Goal: Transaction & Acquisition: Purchase product/service

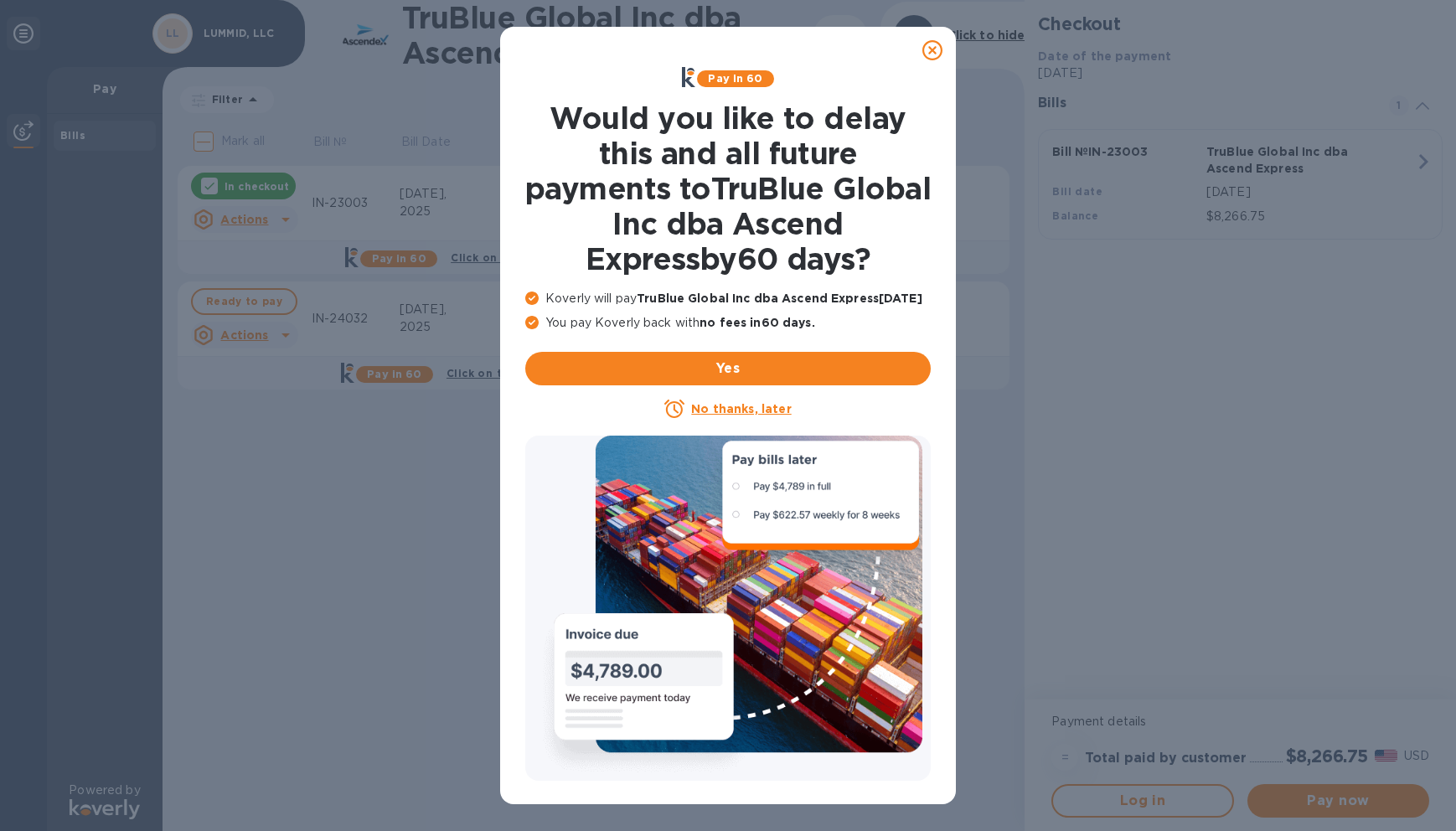
click at [941, 50] on icon at bounding box center [933, 50] width 20 height 20
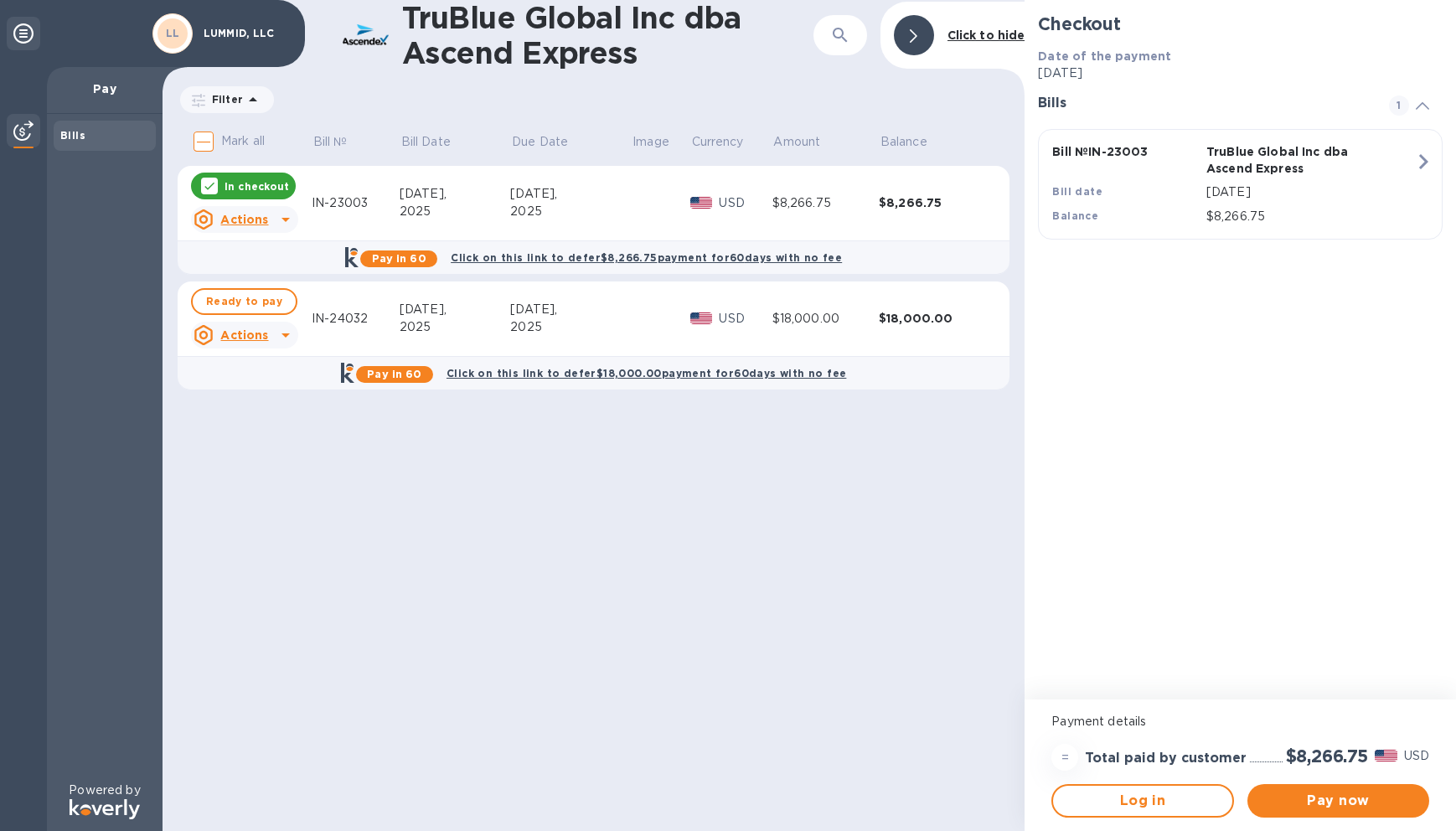
click at [110, 87] on p "Pay" at bounding box center [105, 89] width 89 height 17
click at [241, 191] on p "In checkout" at bounding box center [257, 186] width 65 height 14
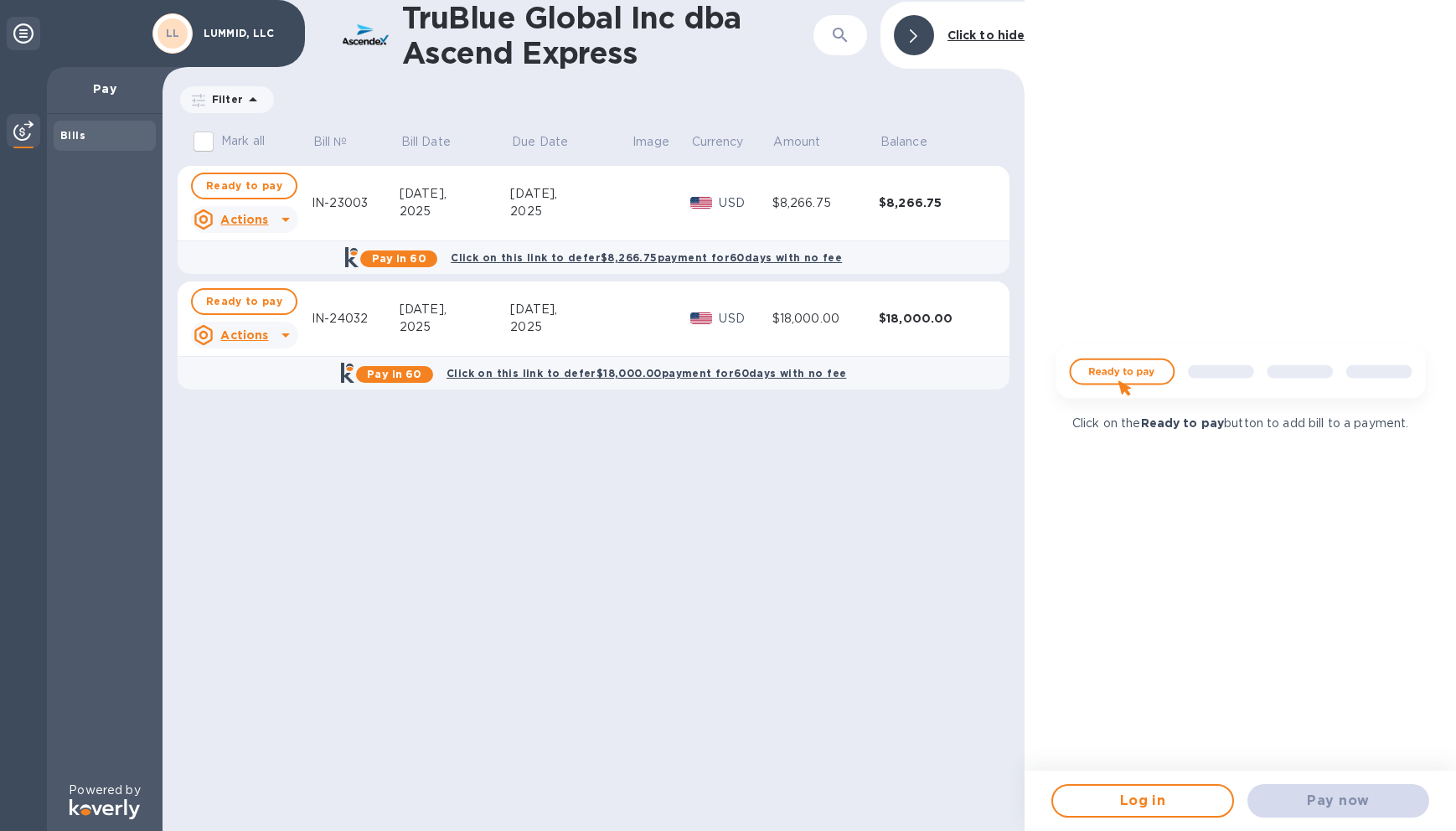
click at [1094, 386] on img at bounding box center [1241, 377] width 396 height 79
click at [1118, 371] on img at bounding box center [1241, 377] width 396 height 79
click at [244, 186] on span "Ready to pay" at bounding box center [244, 186] width 76 height 20
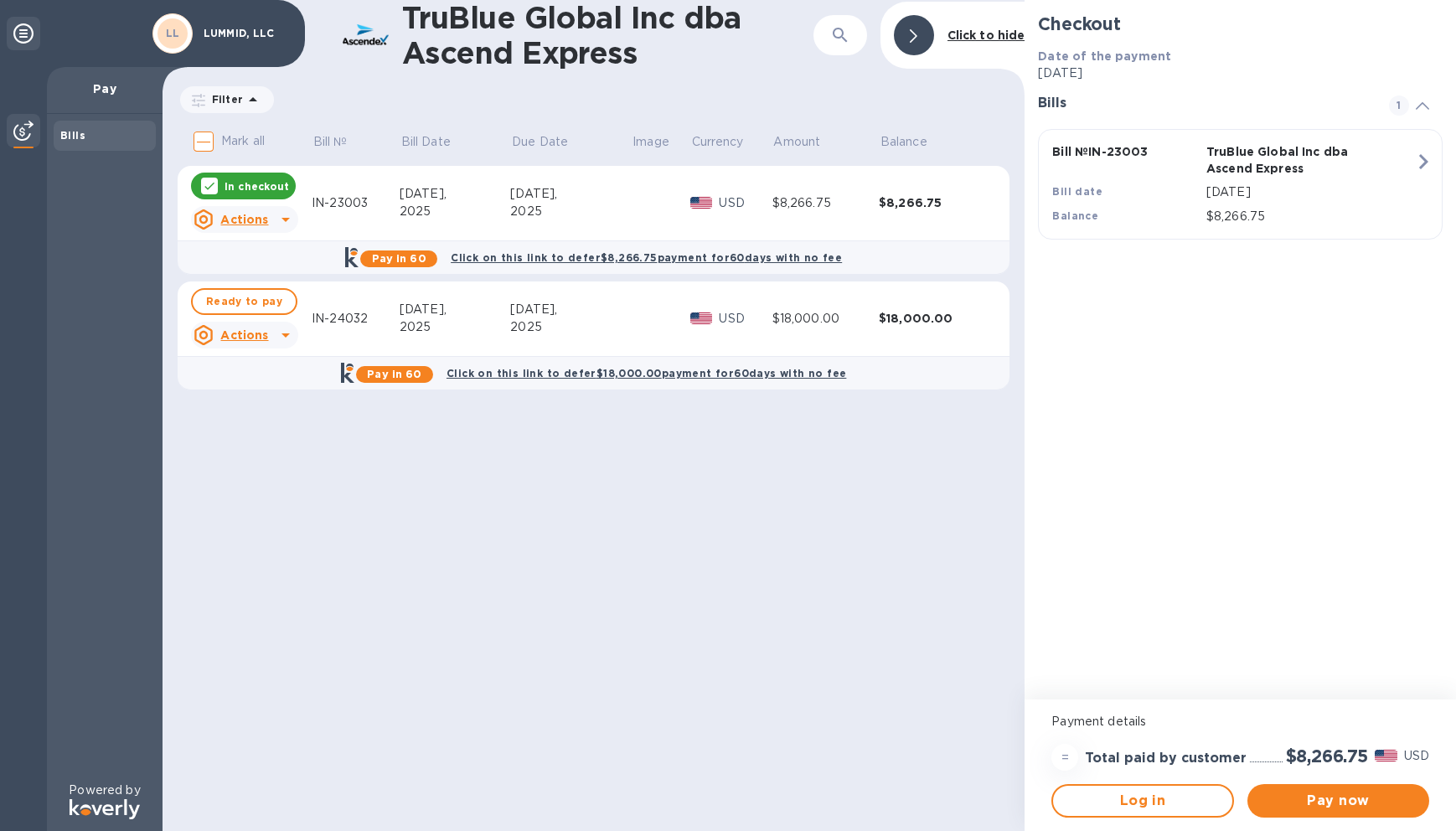
click at [1065, 747] on div "=" at bounding box center [1065, 757] width 27 height 27
click at [910, 37] on div at bounding box center [913, 35] width 40 height 40
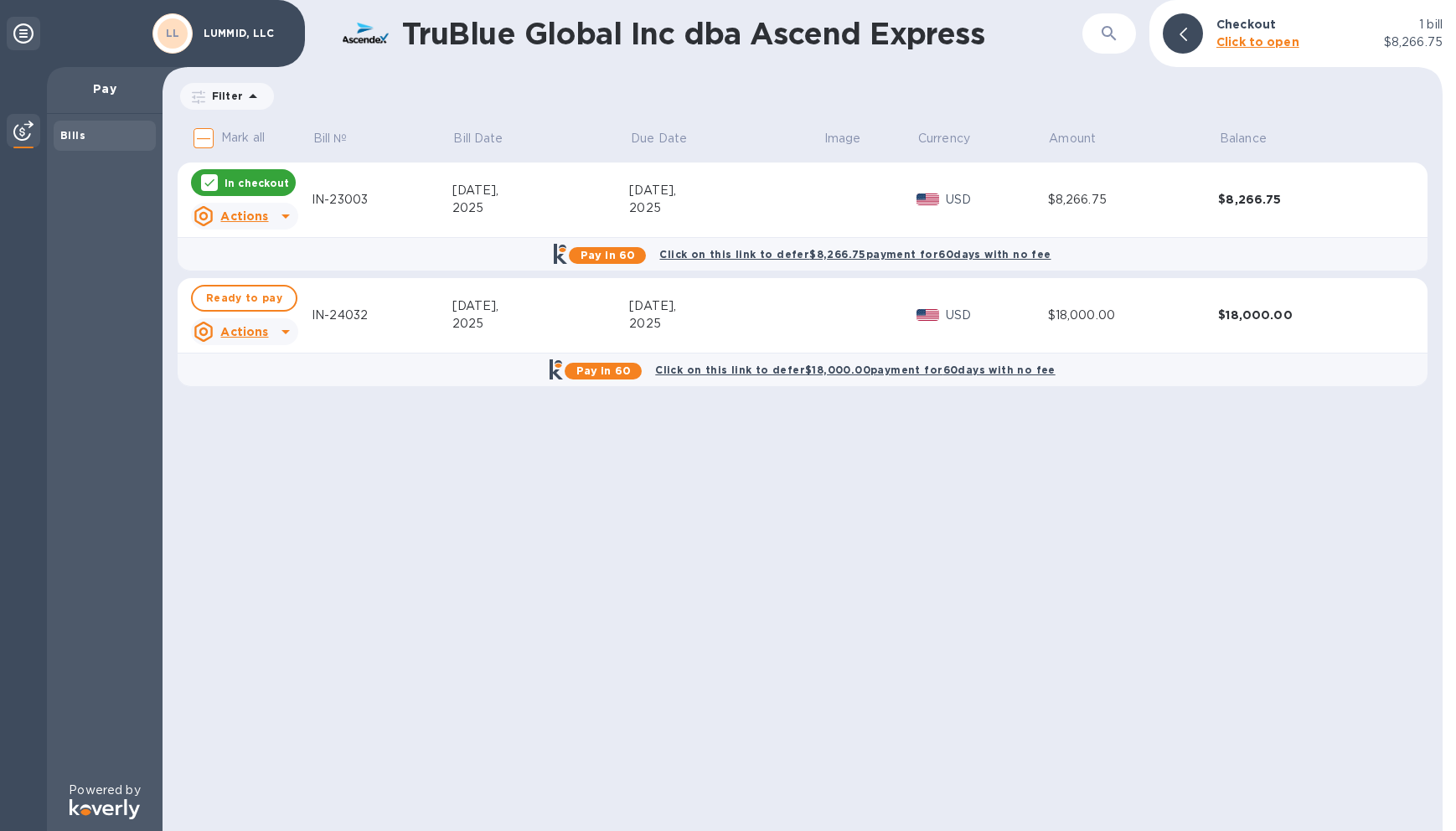
click at [1241, 41] on b "Click to open" at bounding box center [1259, 42] width 83 height 13
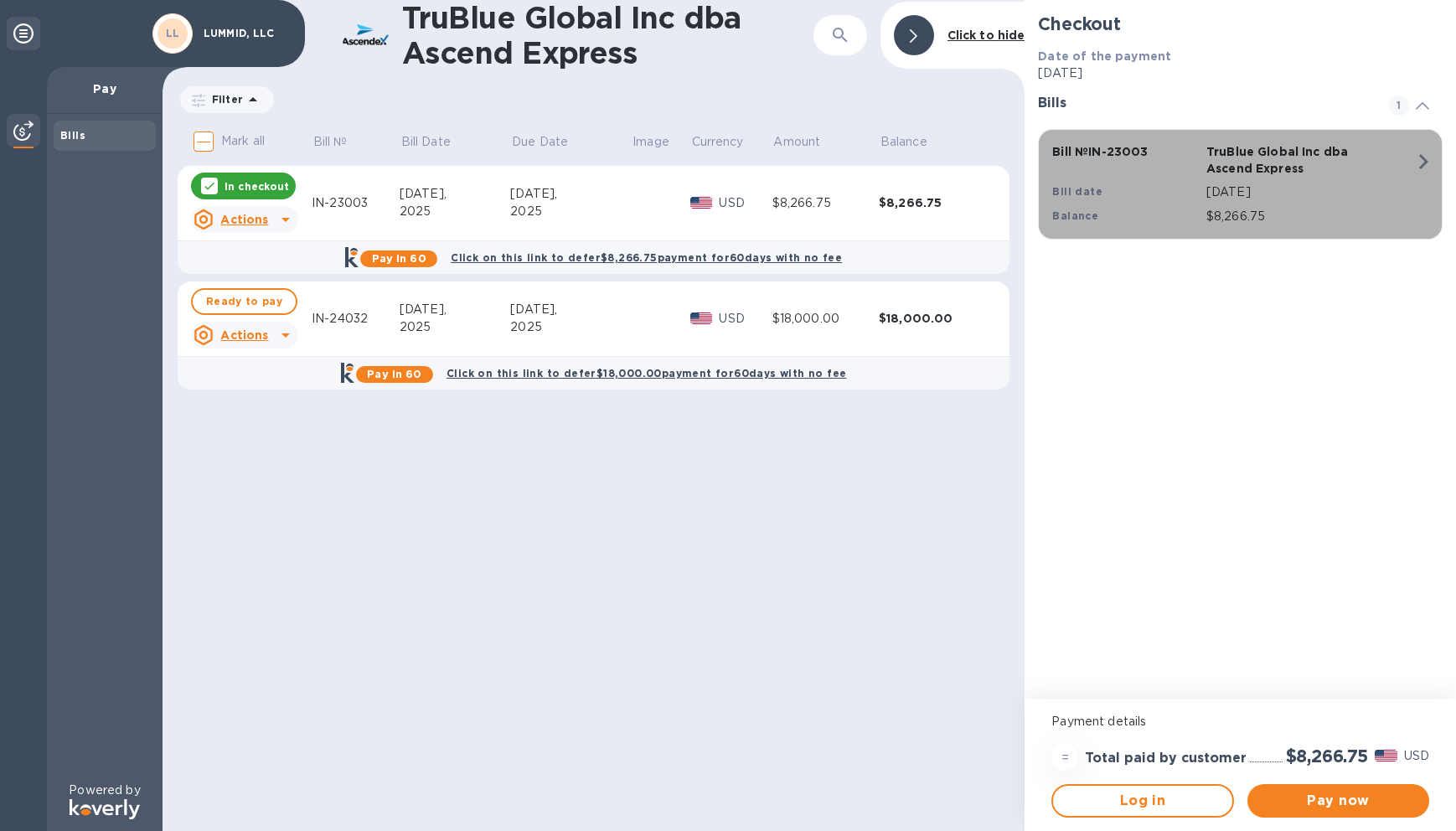
click at [1436, 164] on icon "button" at bounding box center [1423, 162] width 30 height 30
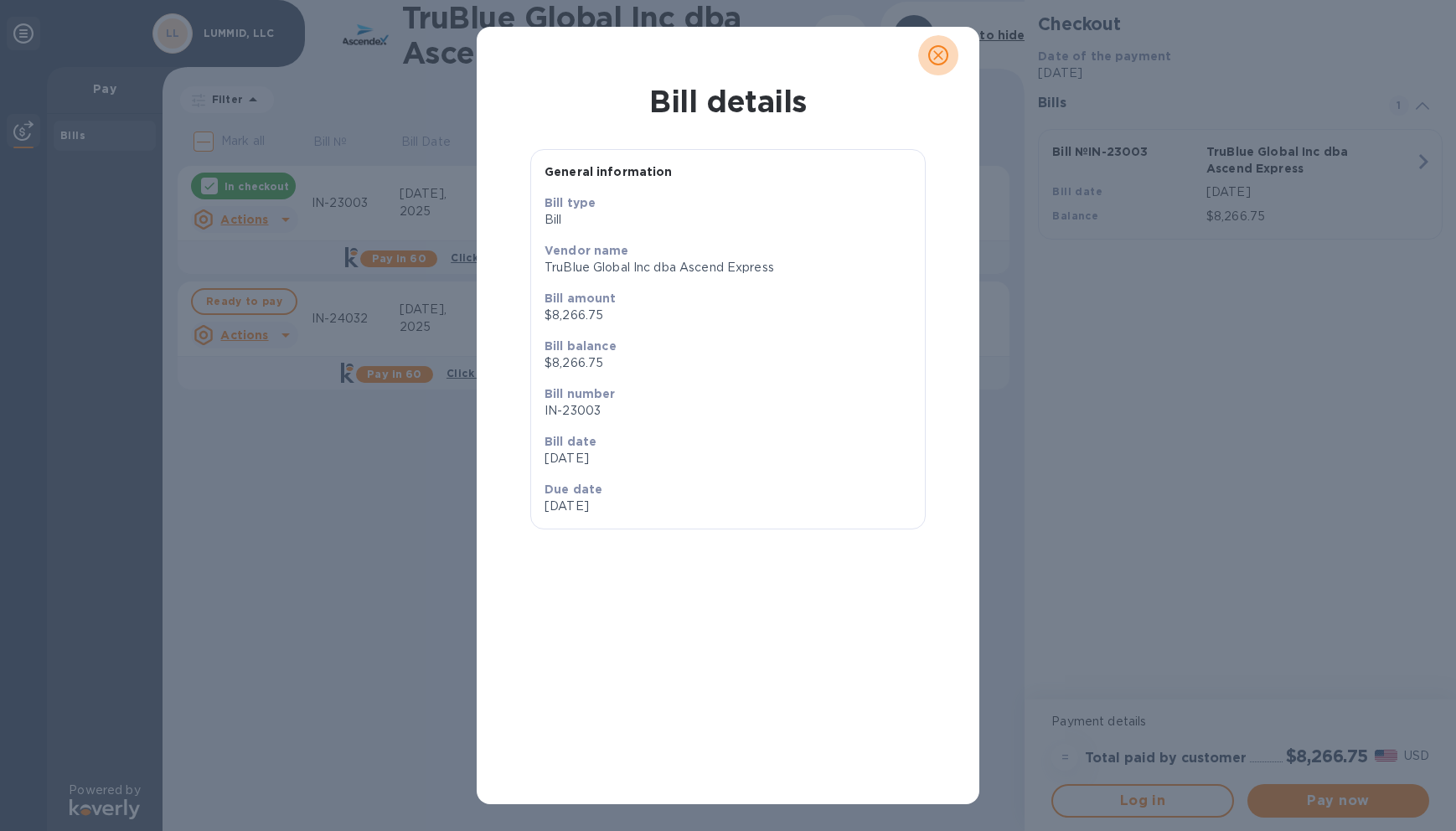
click at [943, 58] on icon "close" at bounding box center [938, 55] width 17 height 17
